Goal: Browse casually

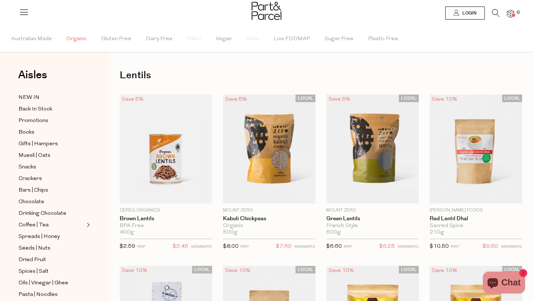
click at [70, 42] on span "Organic" at bounding box center [76, 38] width 20 height 25
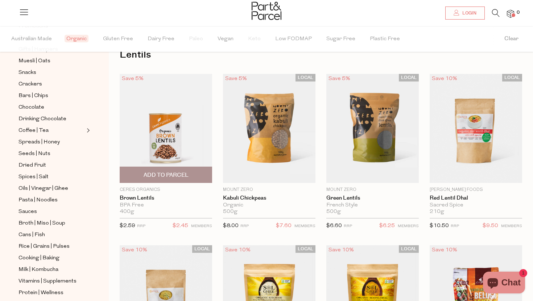
scroll to position [153, 0]
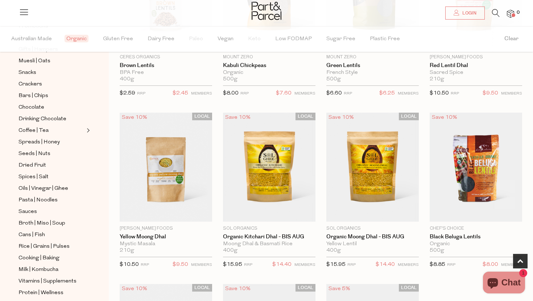
click at [80, 37] on span "Organic" at bounding box center [77, 39] width 24 height 8
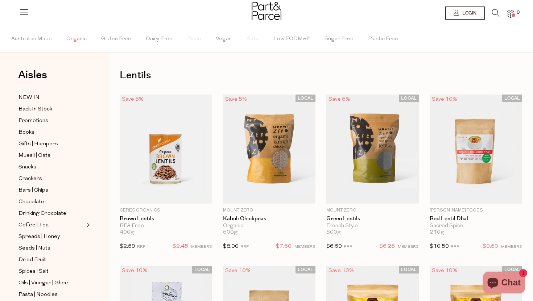
click at [79, 37] on span "Organic" at bounding box center [76, 38] width 20 height 25
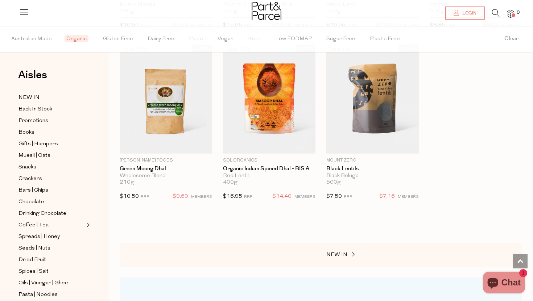
scroll to position [340, 0]
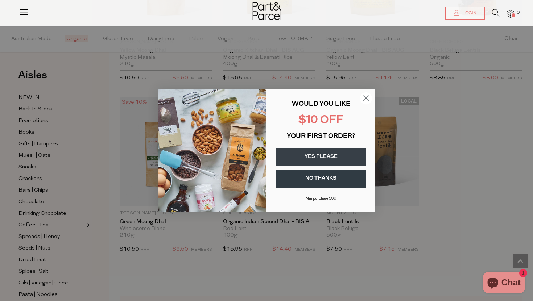
click at [366, 98] on icon "Close dialog" at bounding box center [366, 98] width 5 height 5
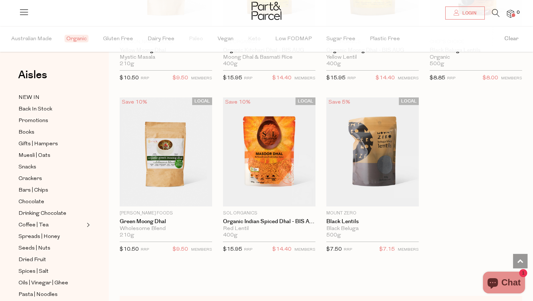
scroll to position [0, 0]
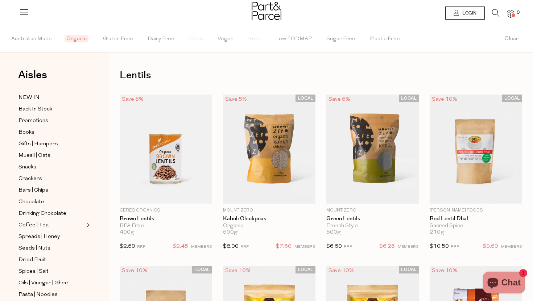
click at [264, 1] on div at bounding box center [267, 12] width 30 height 24
click at [27, 13] on icon at bounding box center [24, 12] width 10 height 10
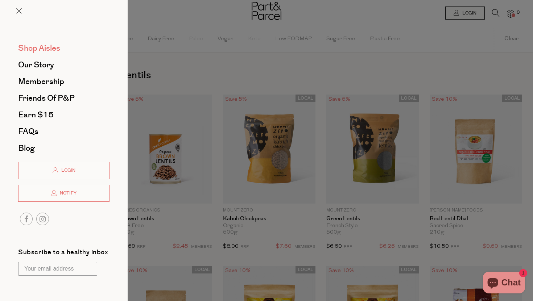
click at [36, 48] on span "Shop Aisles" at bounding box center [39, 48] width 42 height 12
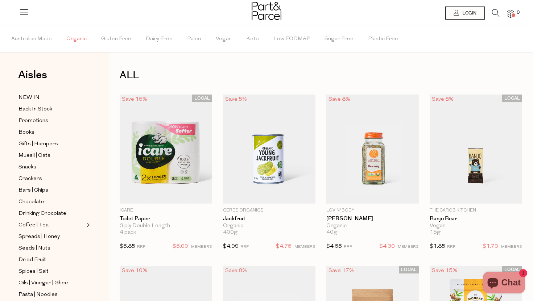
click at [74, 36] on span "Organic" at bounding box center [76, 38] width 20 height 25
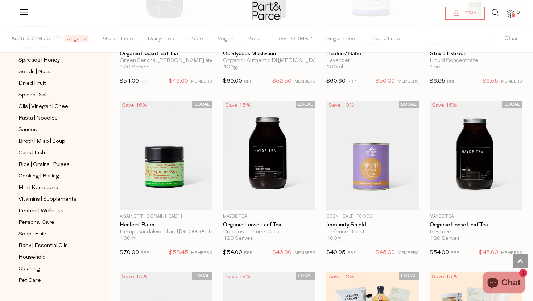
scroll to position [1967, 0]
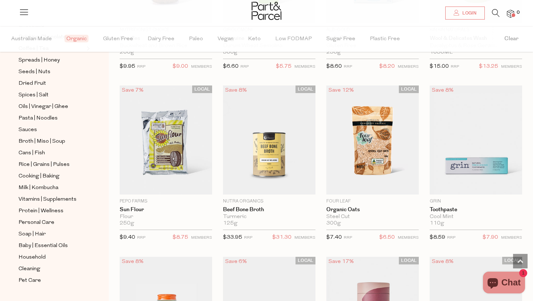
scroll to position [4240, 0]
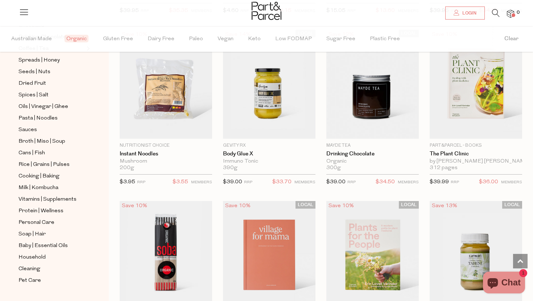
scroll to position [5377, 0]
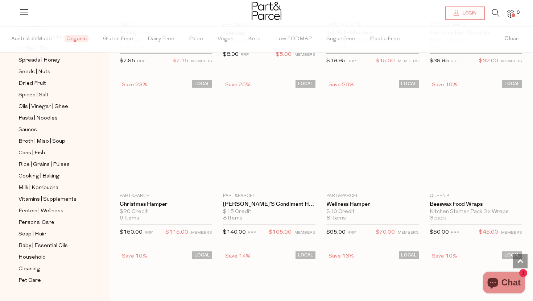
scroll to position [8076, 0]
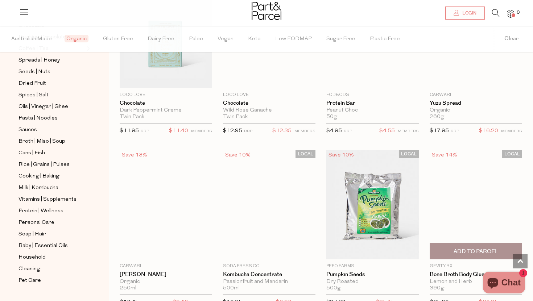
scroll to position [10294, 0]
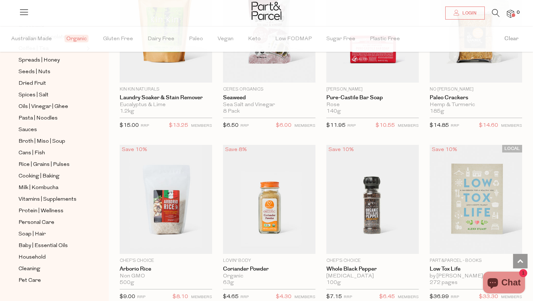
scroll to position [12645, 0]
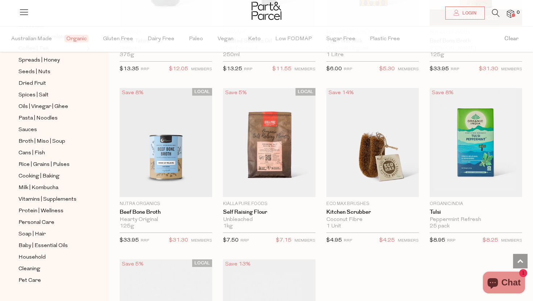
scroll to position [14775, 0]
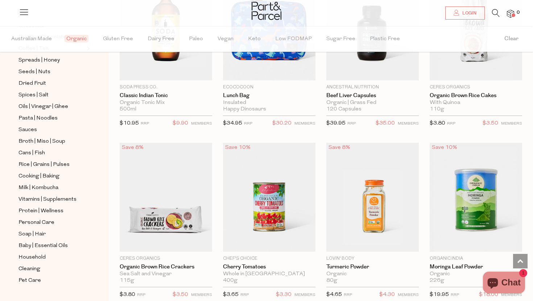
scroll to position [16996, 0]
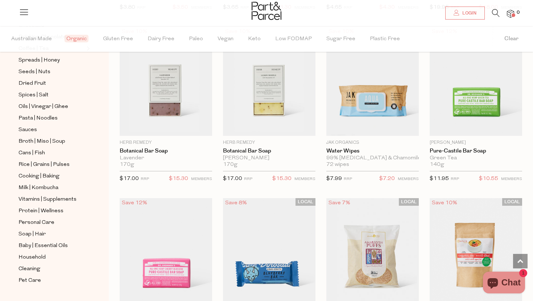
scroll to position [17403, 0]
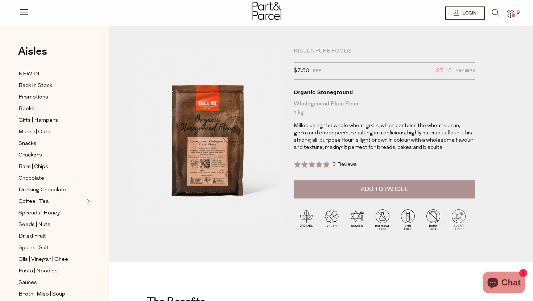
click at [311, 49] on div "Kialla Pure Foods" at bounding box center [384, 51] width 181 height 7
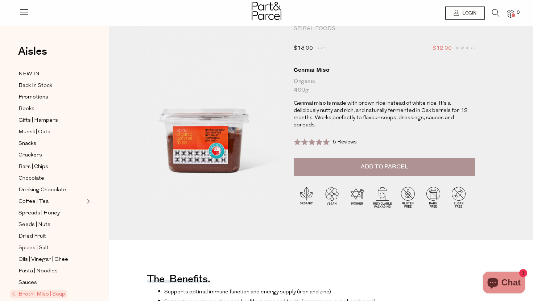
scroll to position [25, 0]
